Goal: Information Seeking & Learning: Compare options

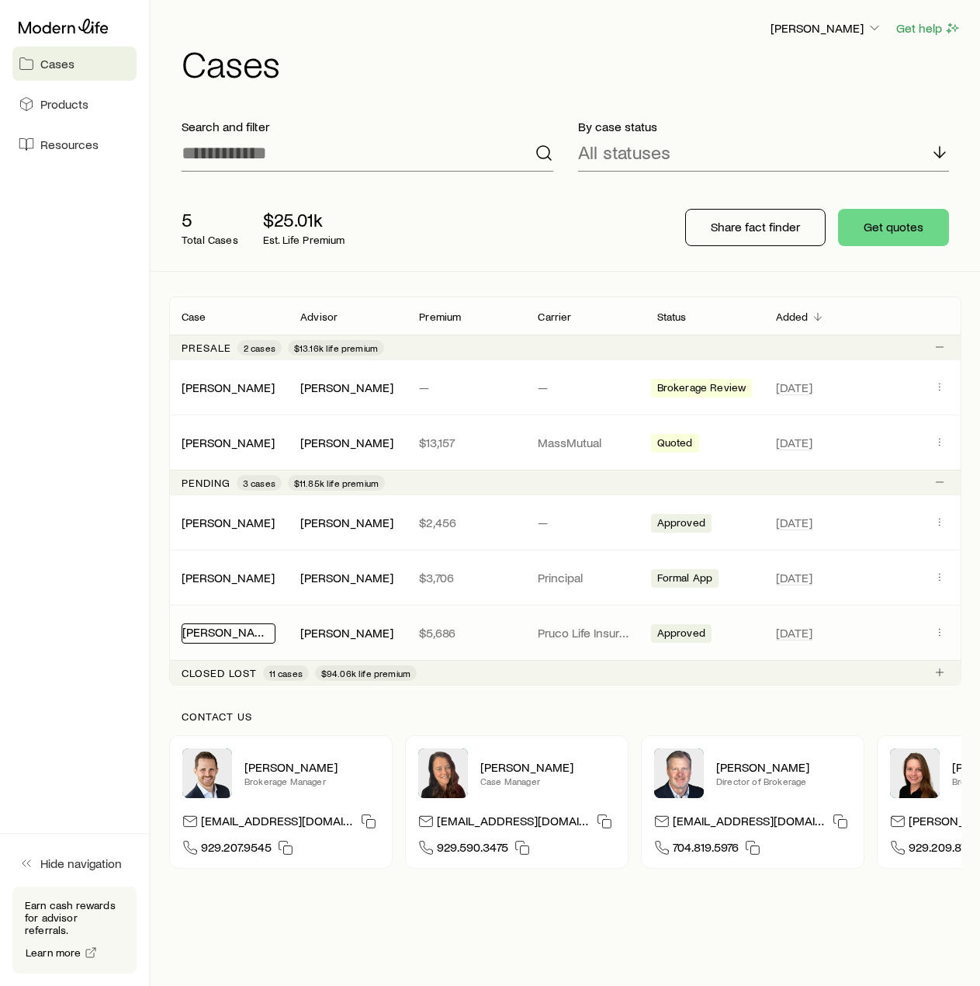
click at [238, 633] on link "[PERSON_NAME]" at bounding box center [228, 631] width 93 height 15
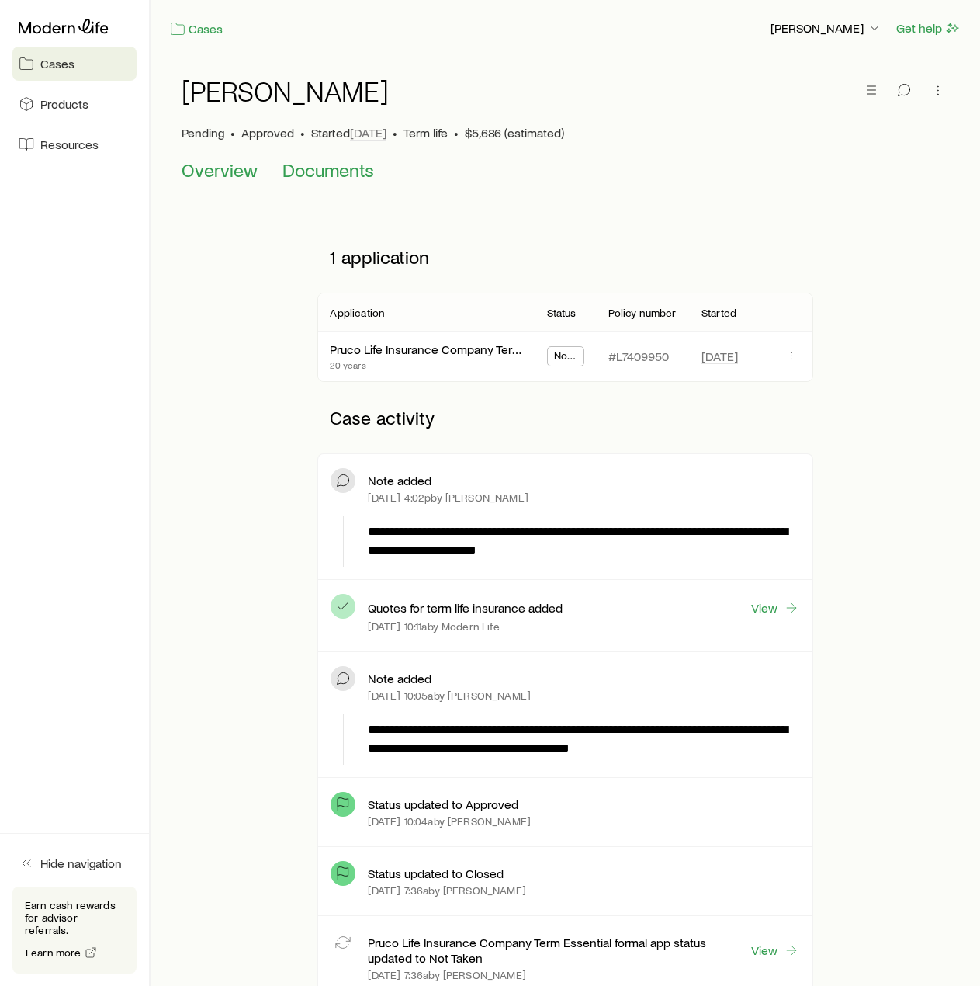
click at [317, 179] on span "Documents" at bounding box center [329, 170] width 92 height 22
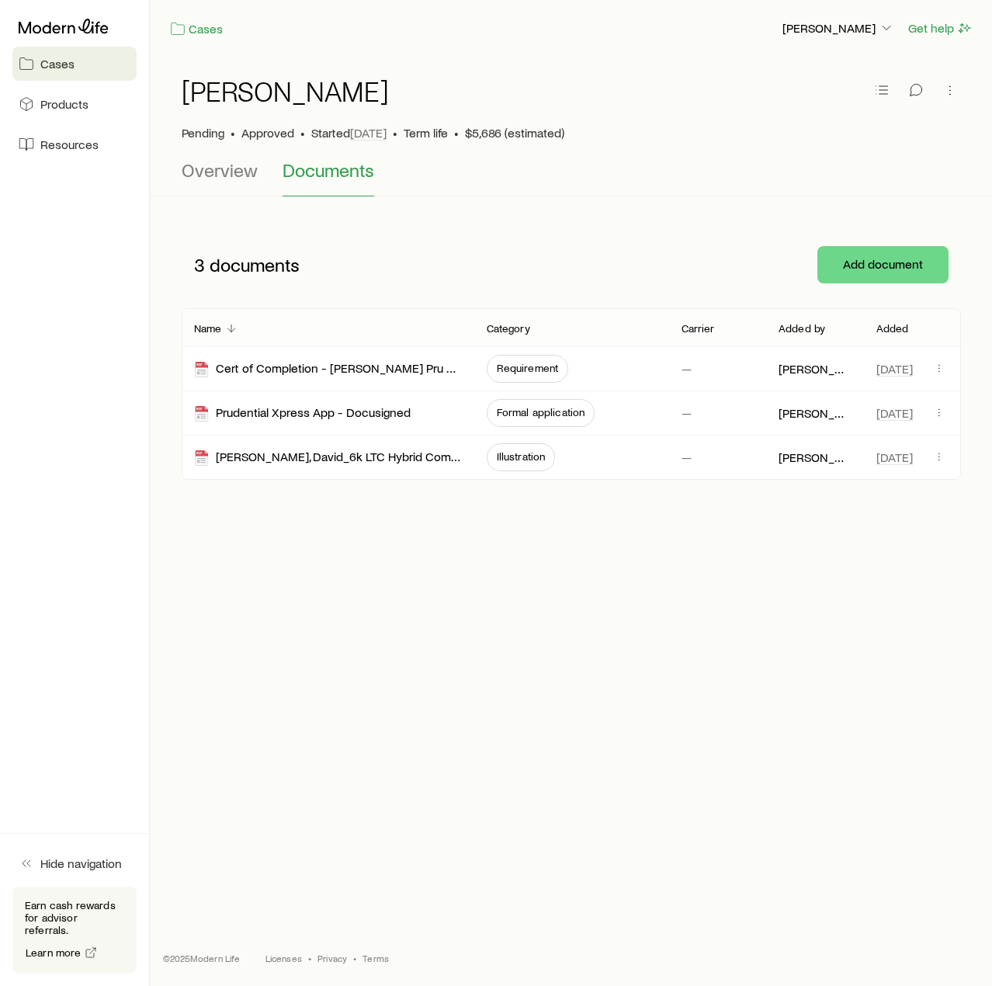
click at [224, 94] on h1 "[PERSON_NAME]" at bounding box center [285, 90] width 207 height 31
click at [210, 30] on link "Cases" at bounding box center [196, 29] width 54 height 18
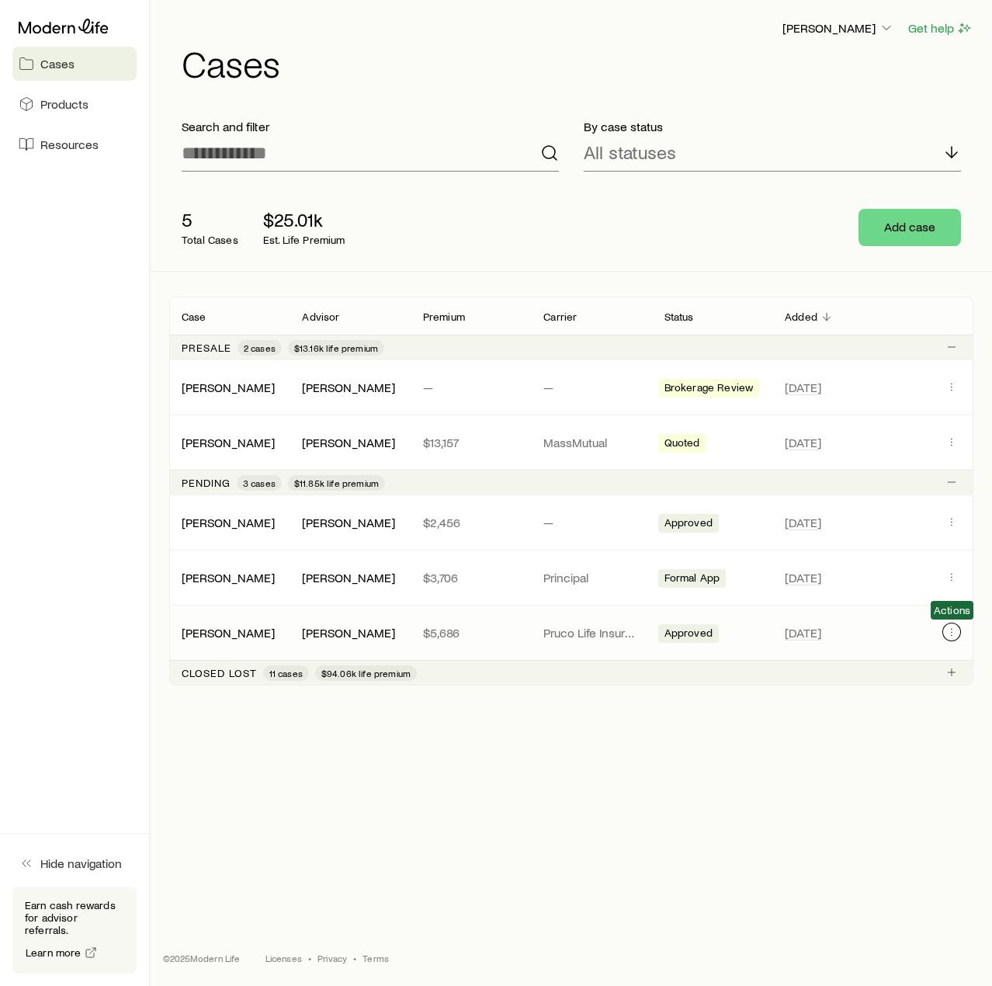
click at [947, 630] on icon "Client cases" at bounding box center [951, 632] width 12 height 12
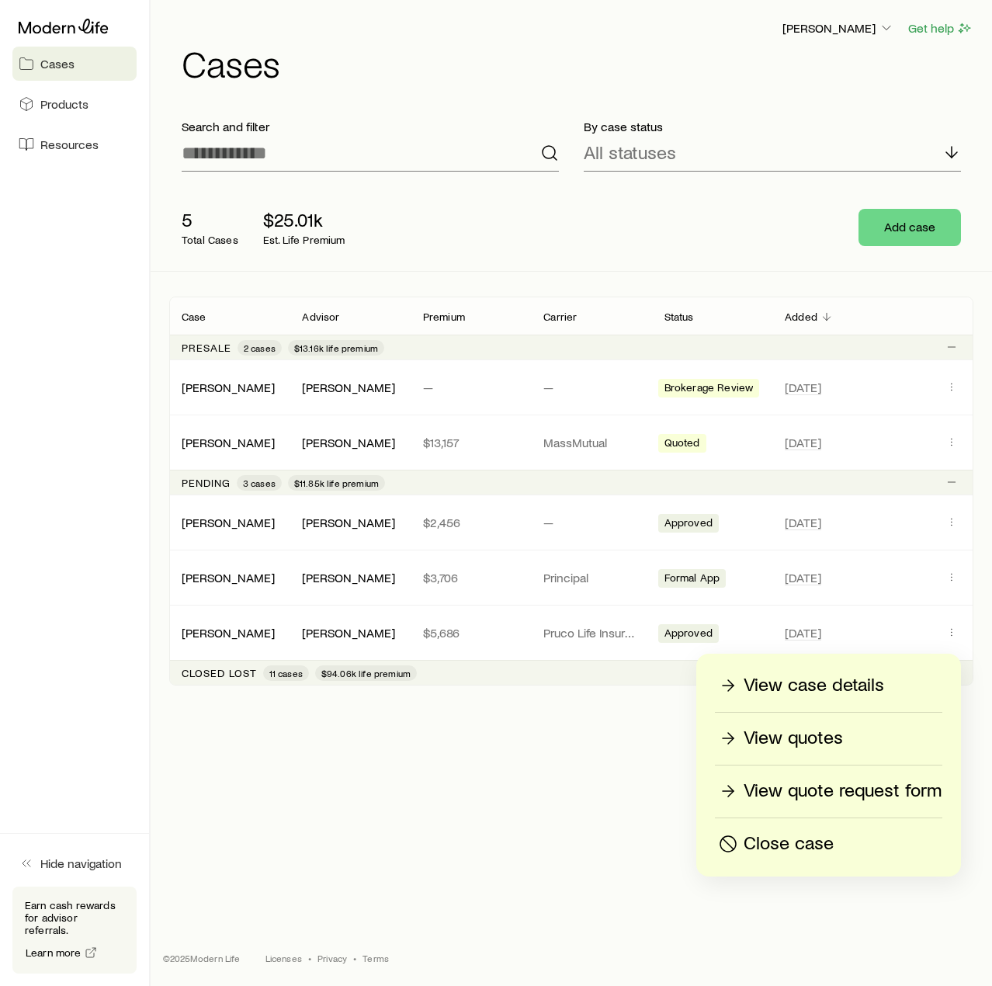
click at [790, 743] on p "View quotes" at bounding box center [793, 738] width 99 height 25
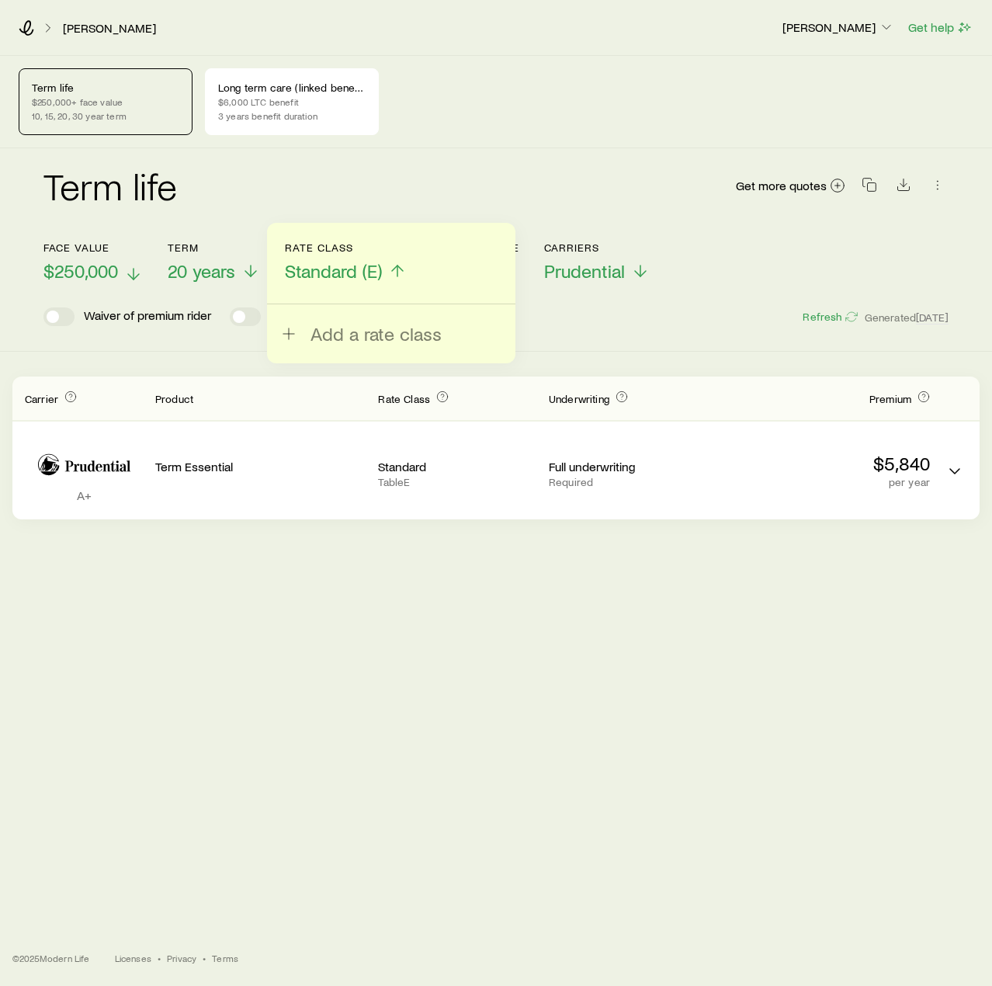
click at [131, 270] on icon at bounding box center [133, 274] width 19 height 19
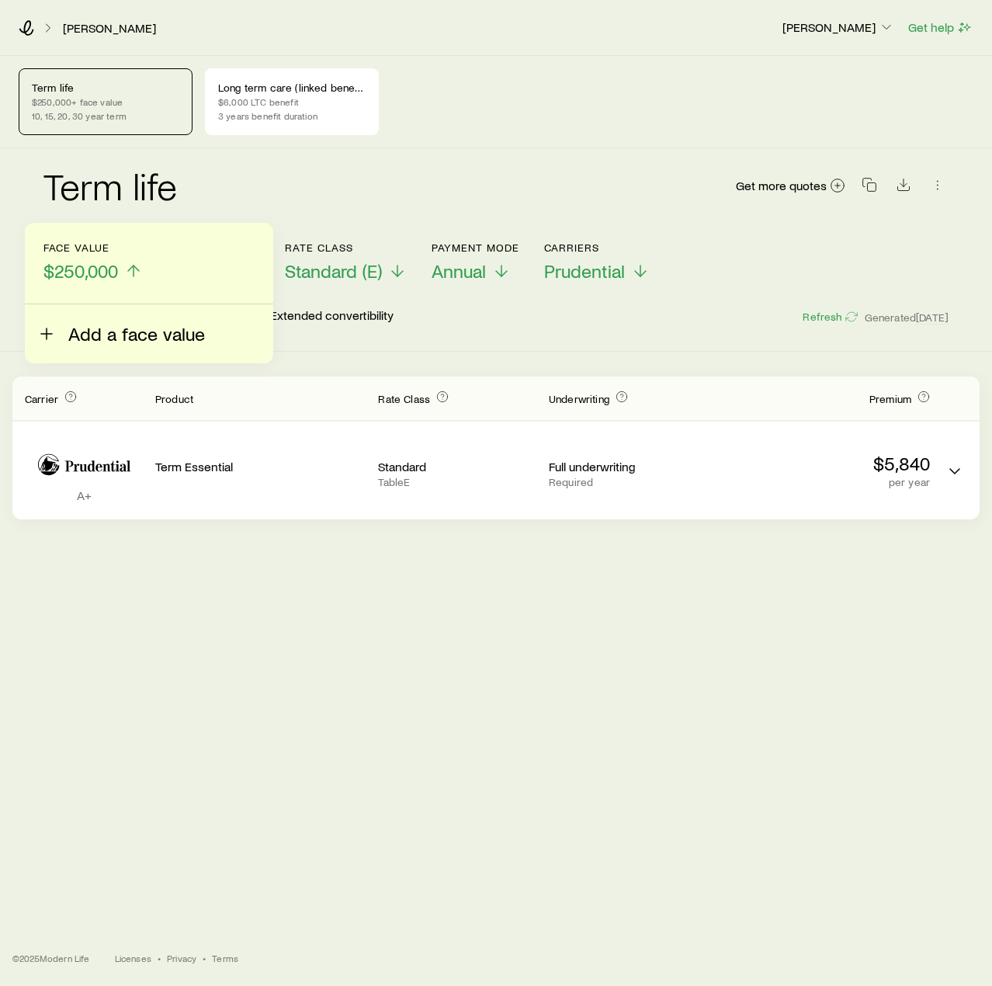
click at [122, 339] on span "Add a face value" at bounding box center [136, 334] width 137 height 22
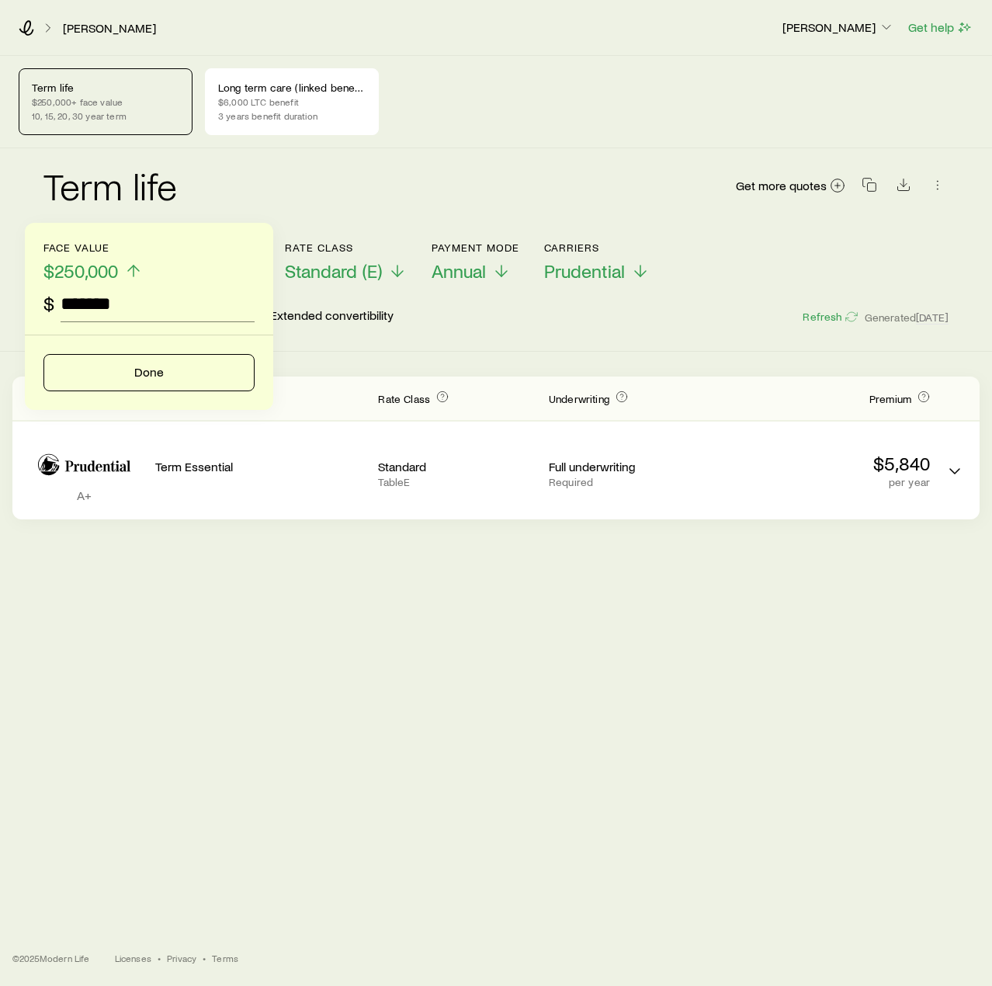
type input "*******"
click at [137, 368] on button "Done" at bounding box center [148, 372] width 211 height 37
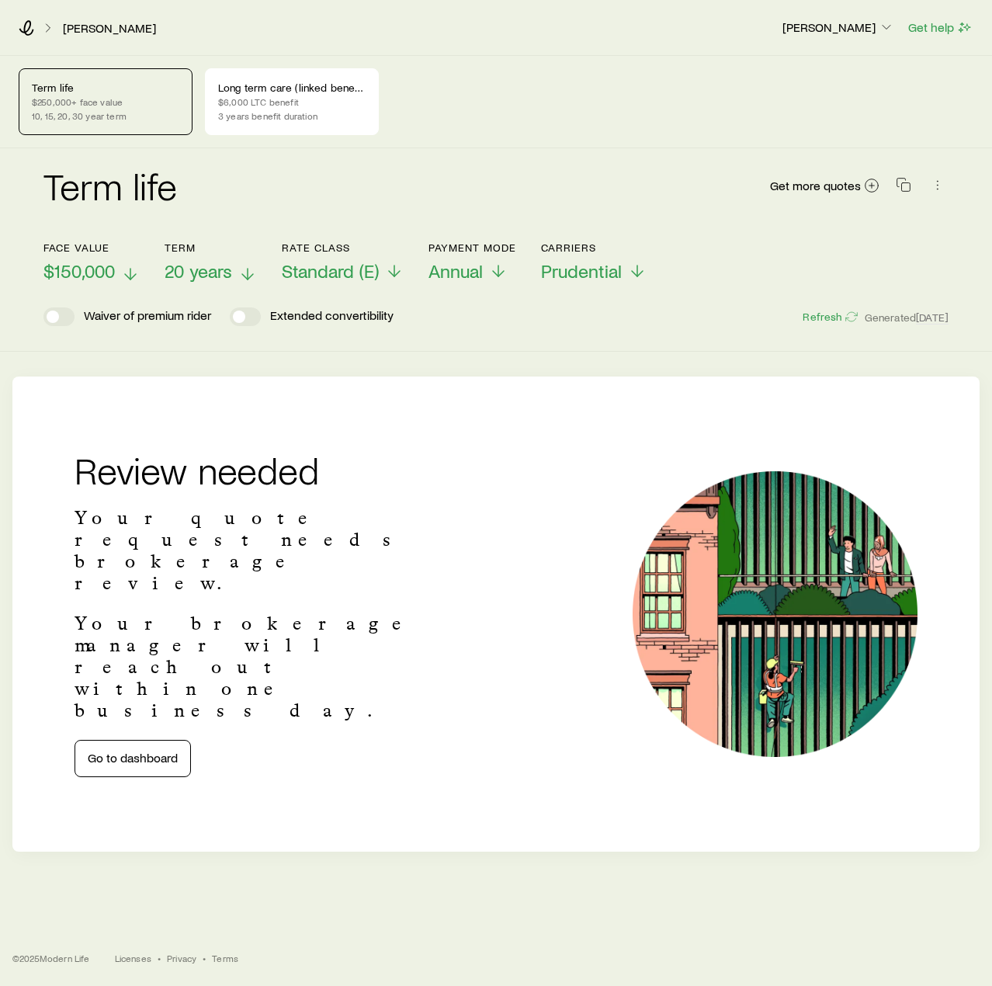
click at [242, 273] on icon at bounding box center [247, 274] width 19 height 19
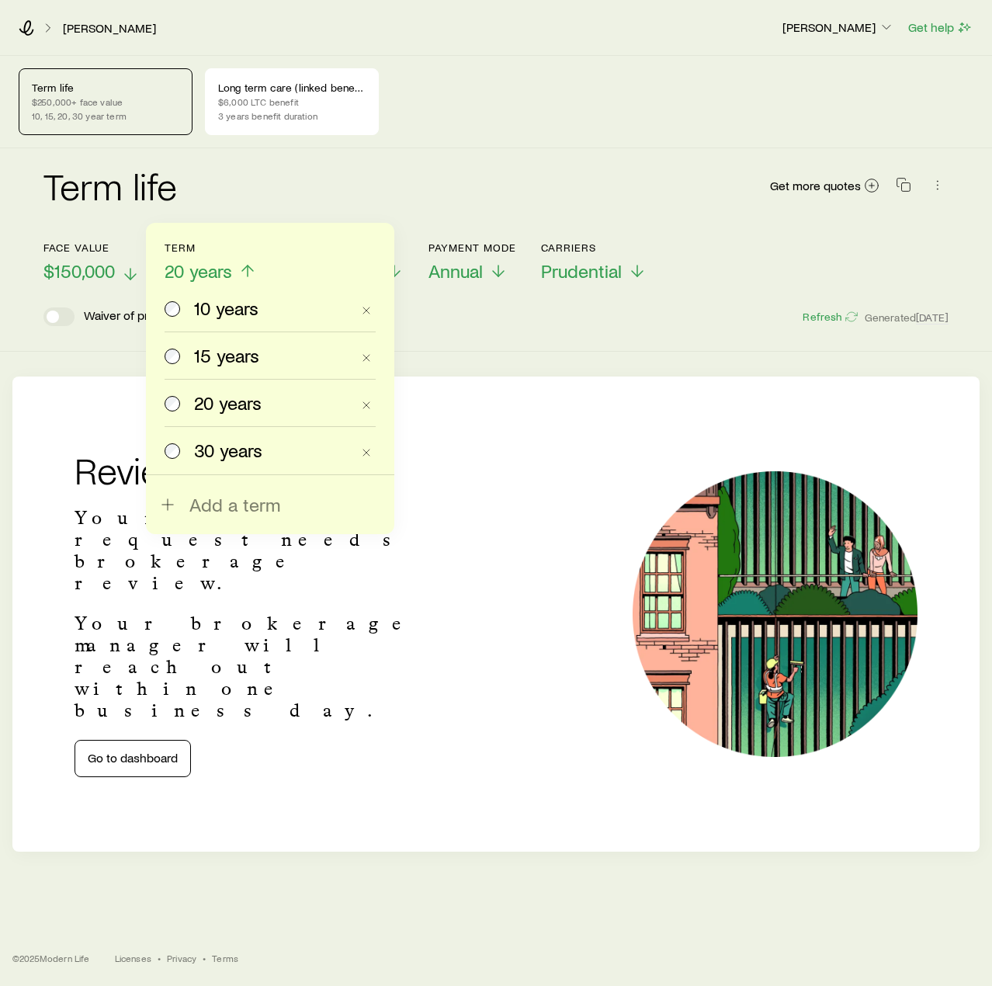
click at [220, 311] on span "10 years" at bounding box center [226, 308] width 64 height 22
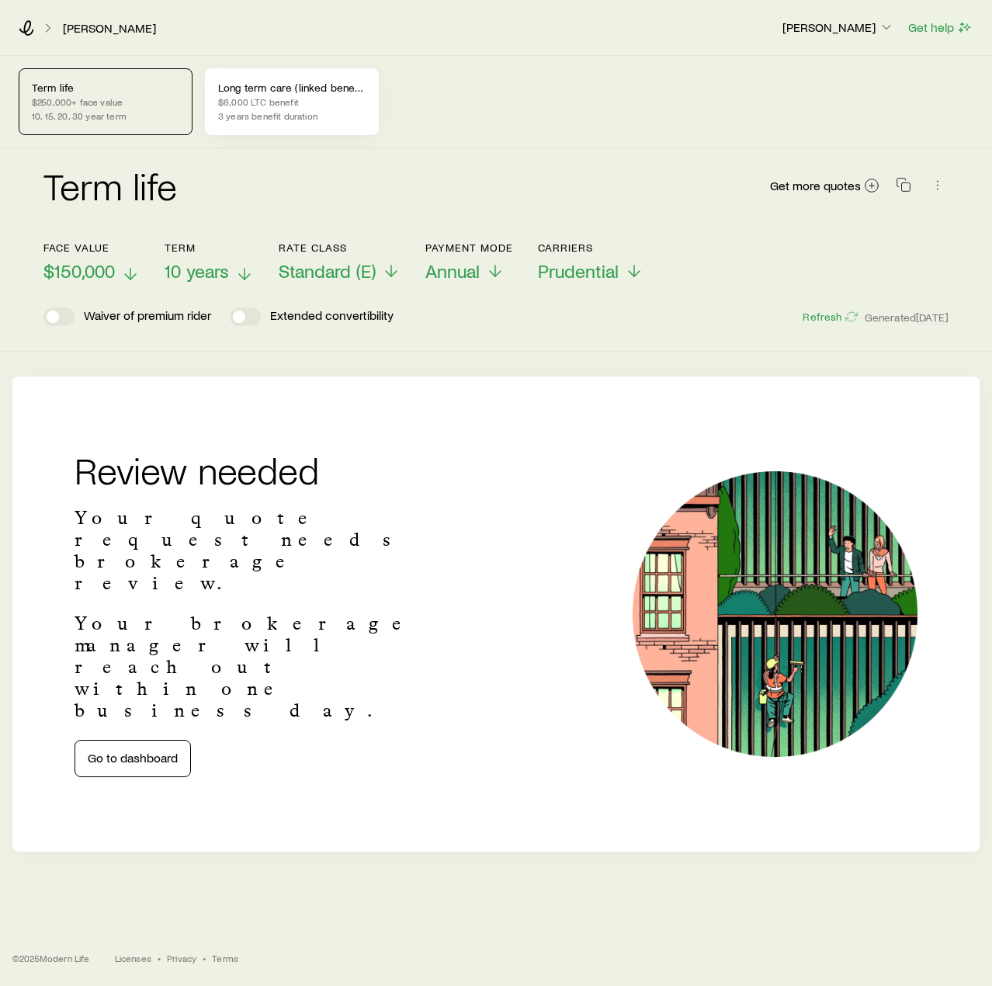
click at [316, 103] on p "$6,000 LTC benefit" at bounding box center [291, 101] width 147 height 12
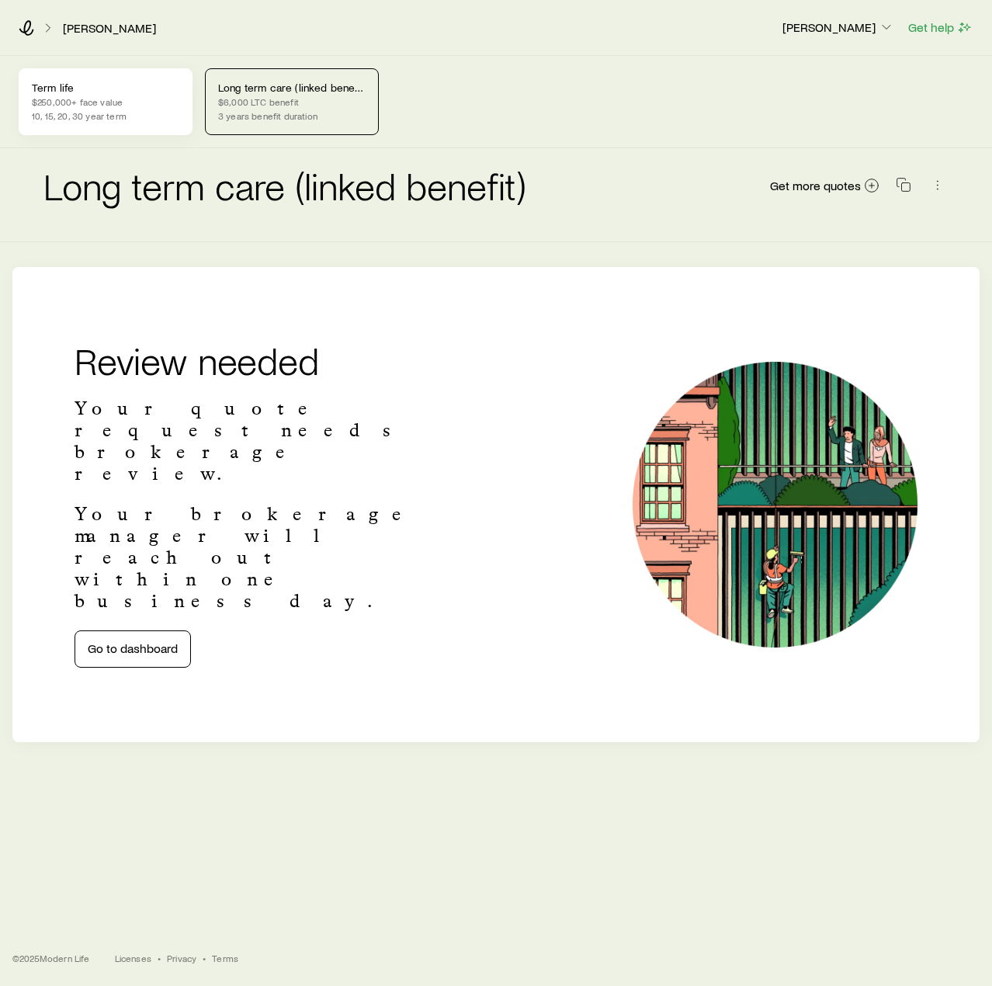
click at [136, 88] on p "Term life" at bounding box center [105, 87] width 147 height 12
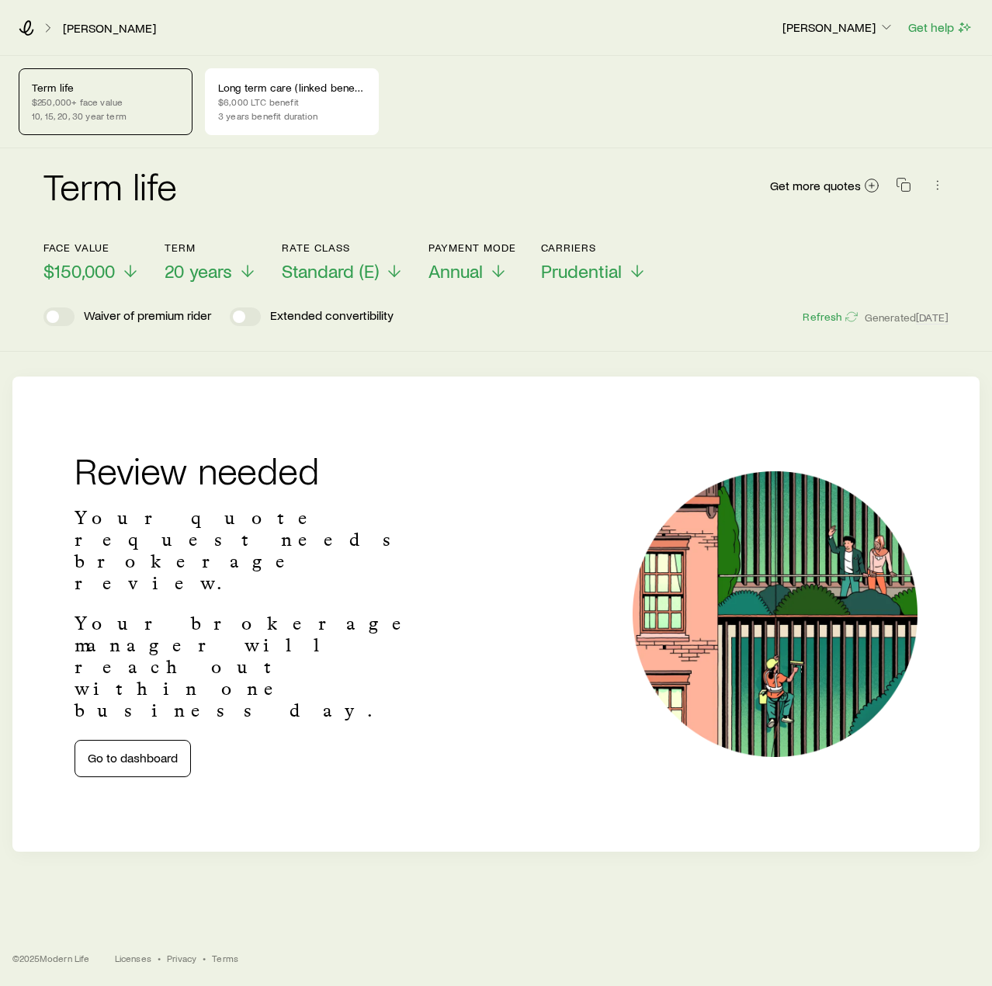
click at [372, 184] on div "Term life Get more quotes" at bounding box center [495, 195] width 905 height 56
